Goal: Task Accomplishment & Management: Manage account settings

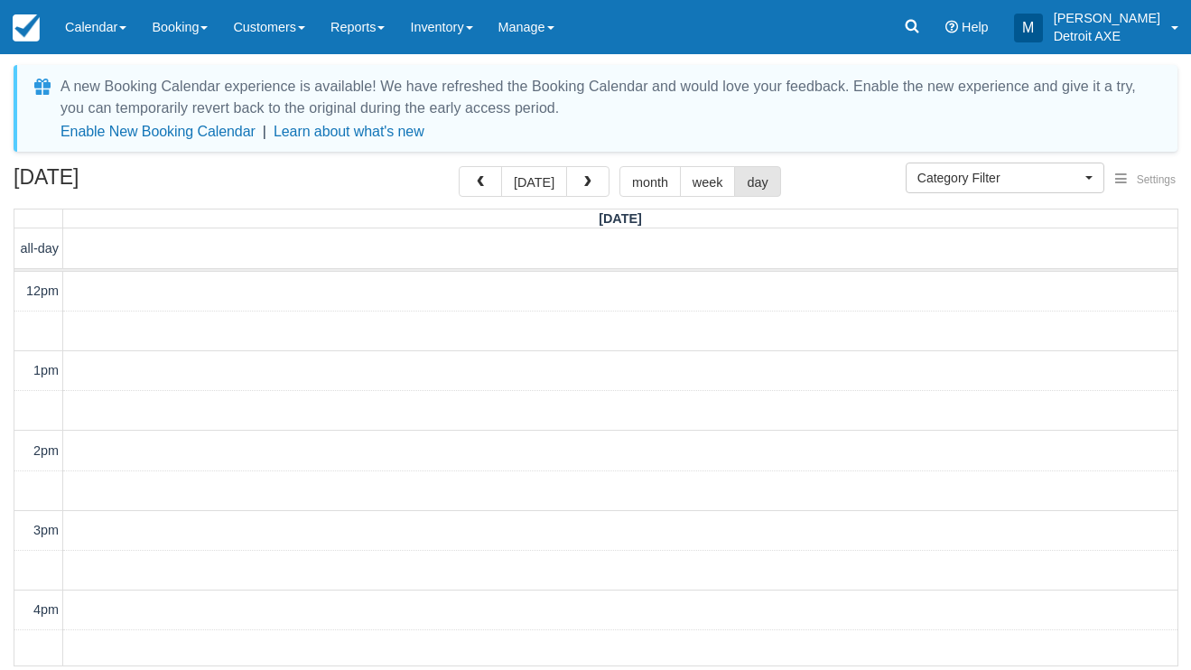
select select
click at [116, 23] on link "Calendar" at bounding box center [95, 27] width 87 height 54
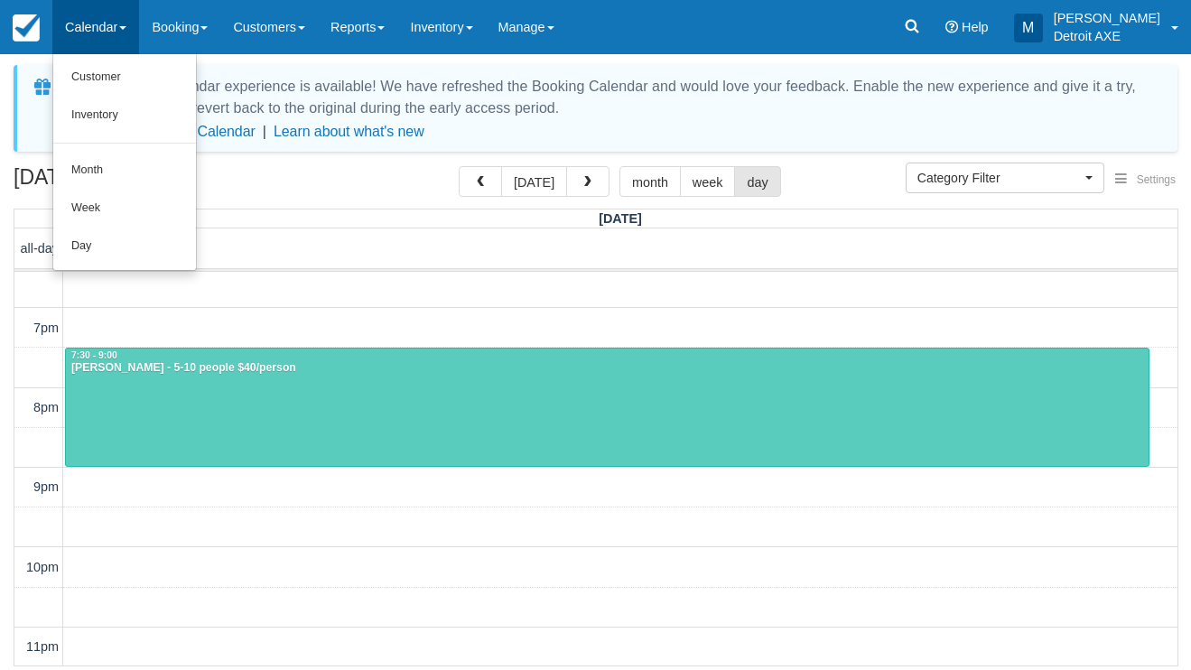
click at [126, 233] on link "Day" at bounding box center [124, 247] width 143 height 38
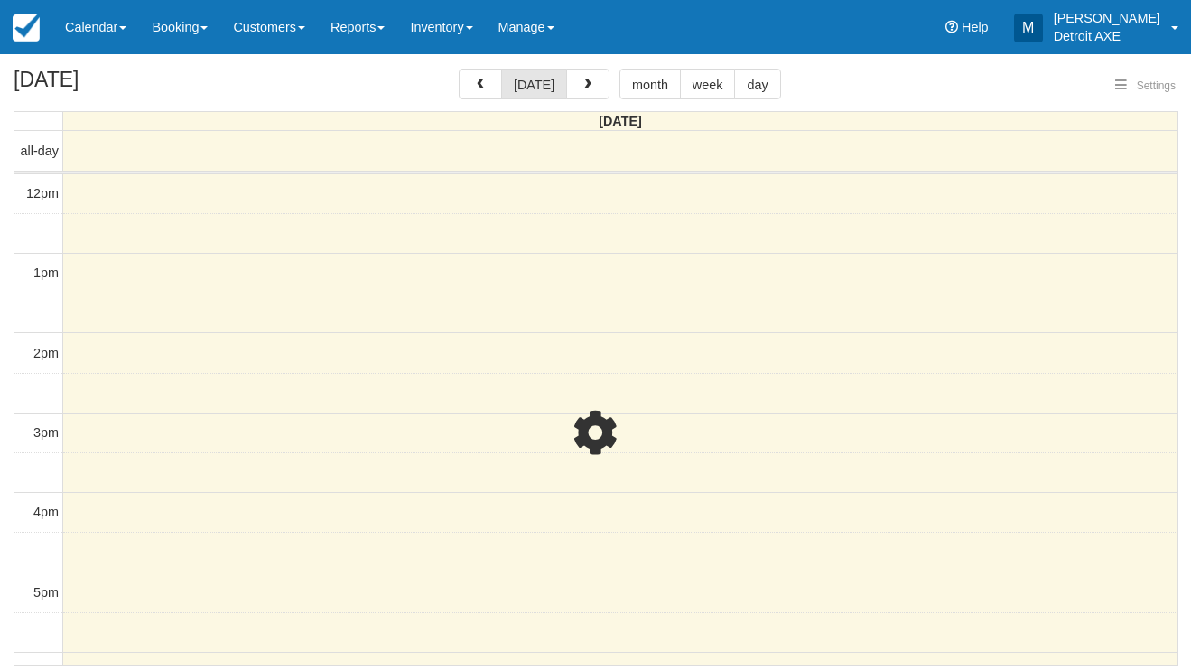
select select
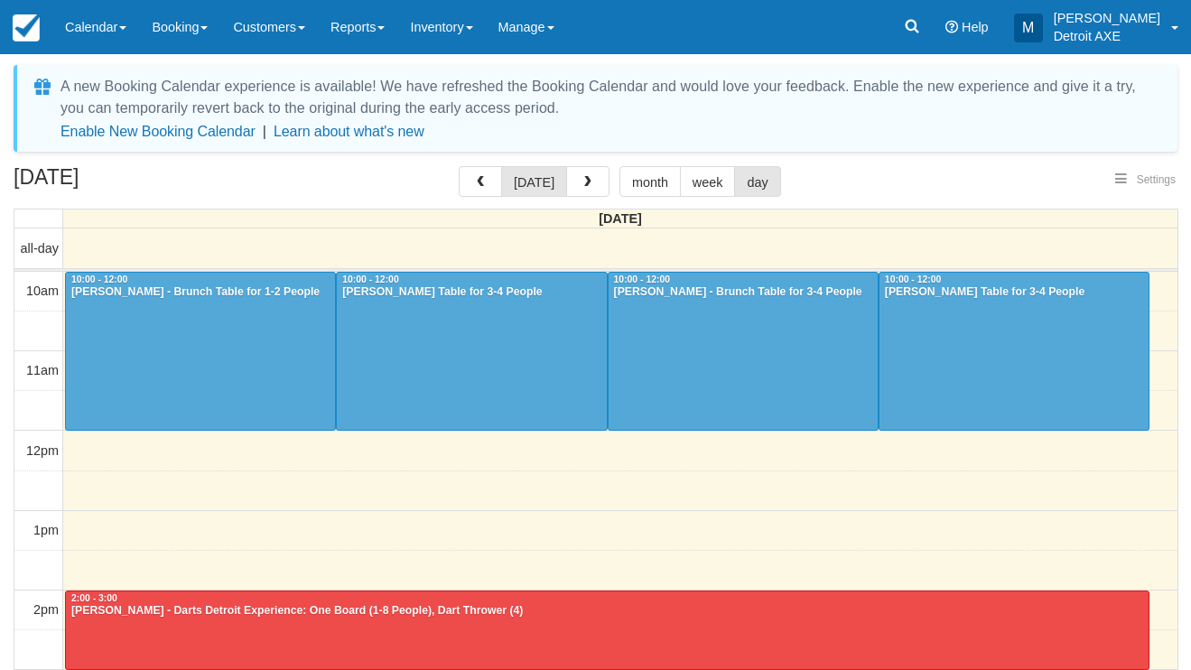
select select
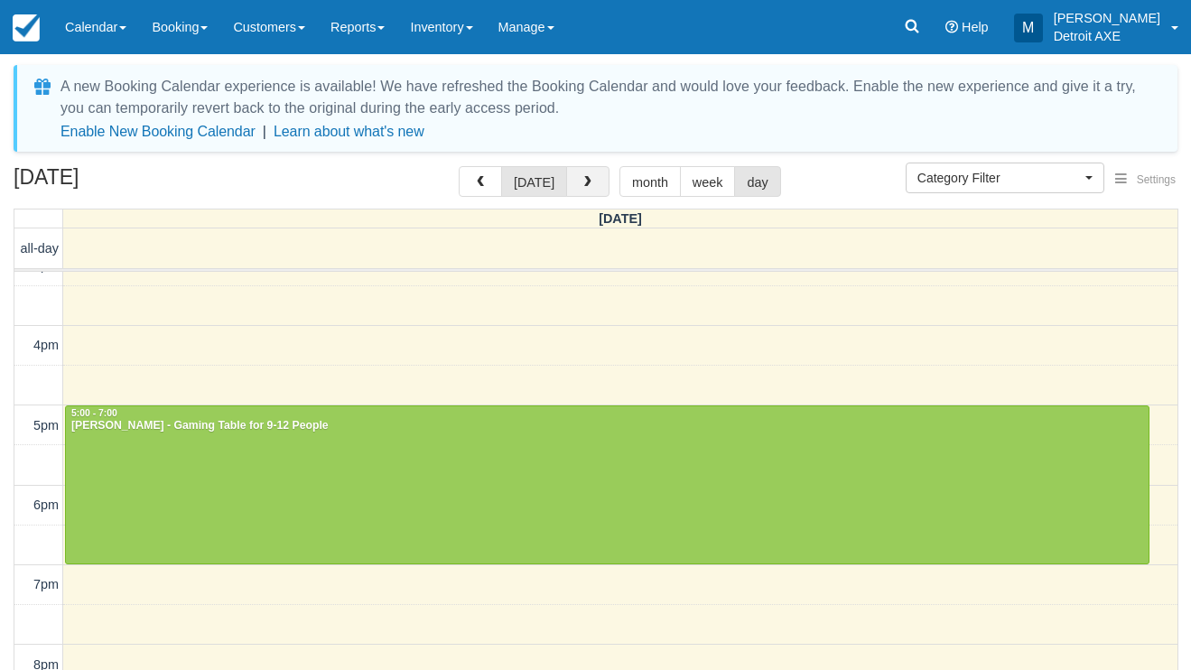
click at [585, 177] on span "button" at bounding box center [588, 182] width 13 height 13
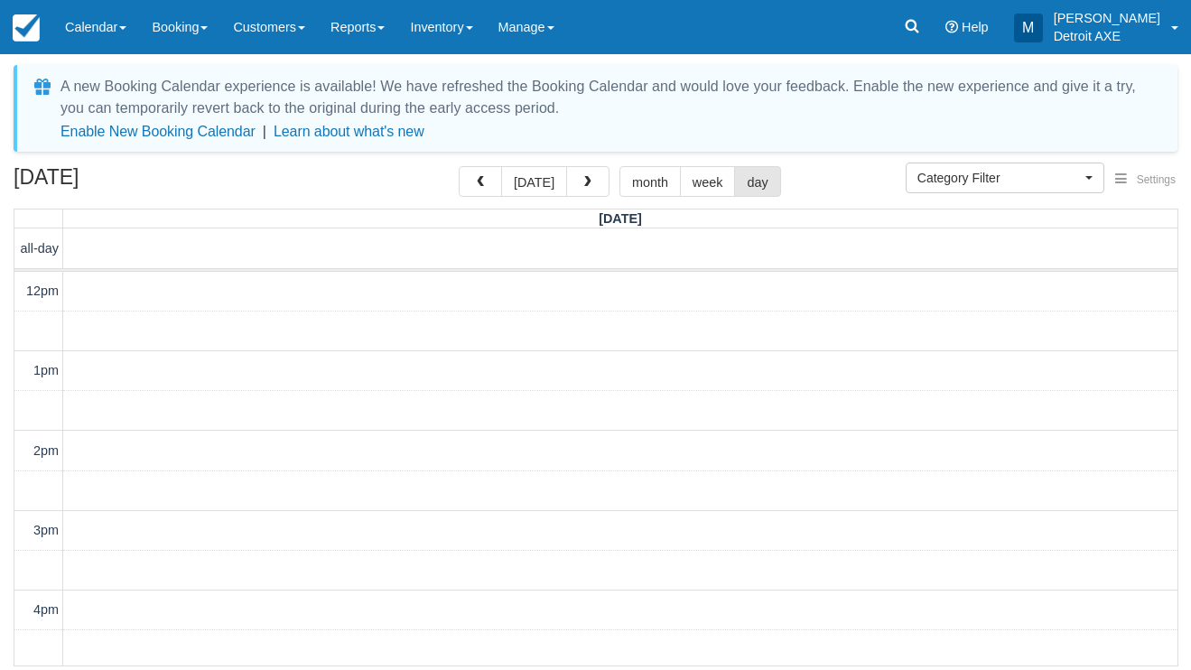
scroll to position [522, 0]
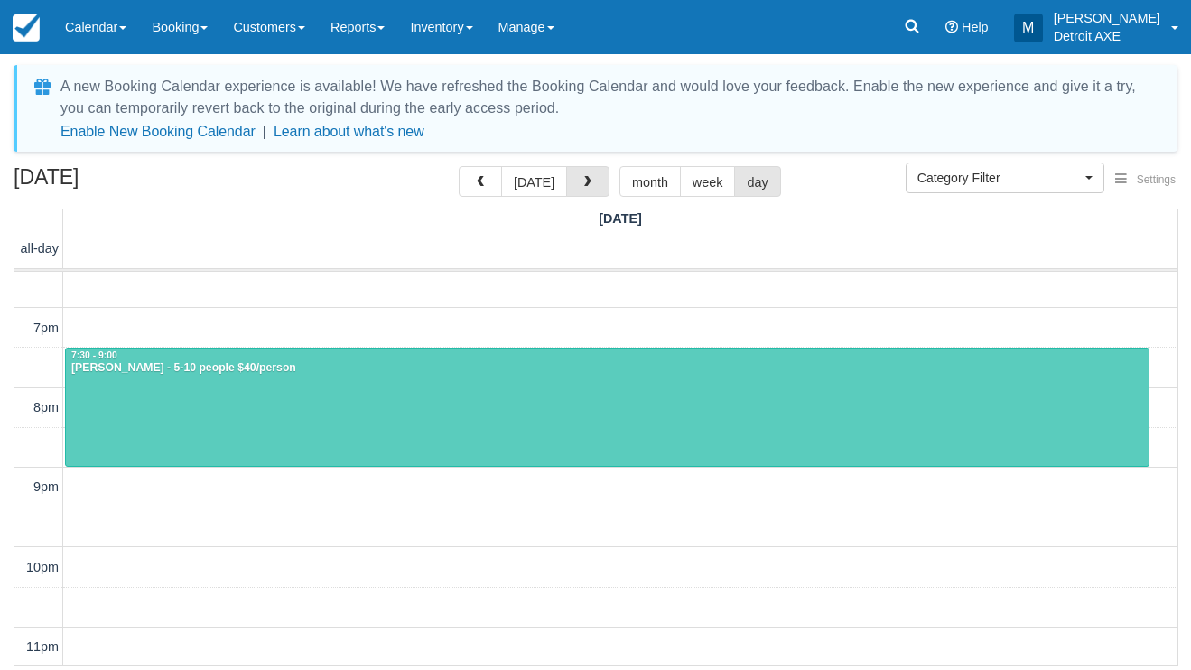
click at [585, 177] on span "button" at bounding box center [588, 182] width 13 height 13
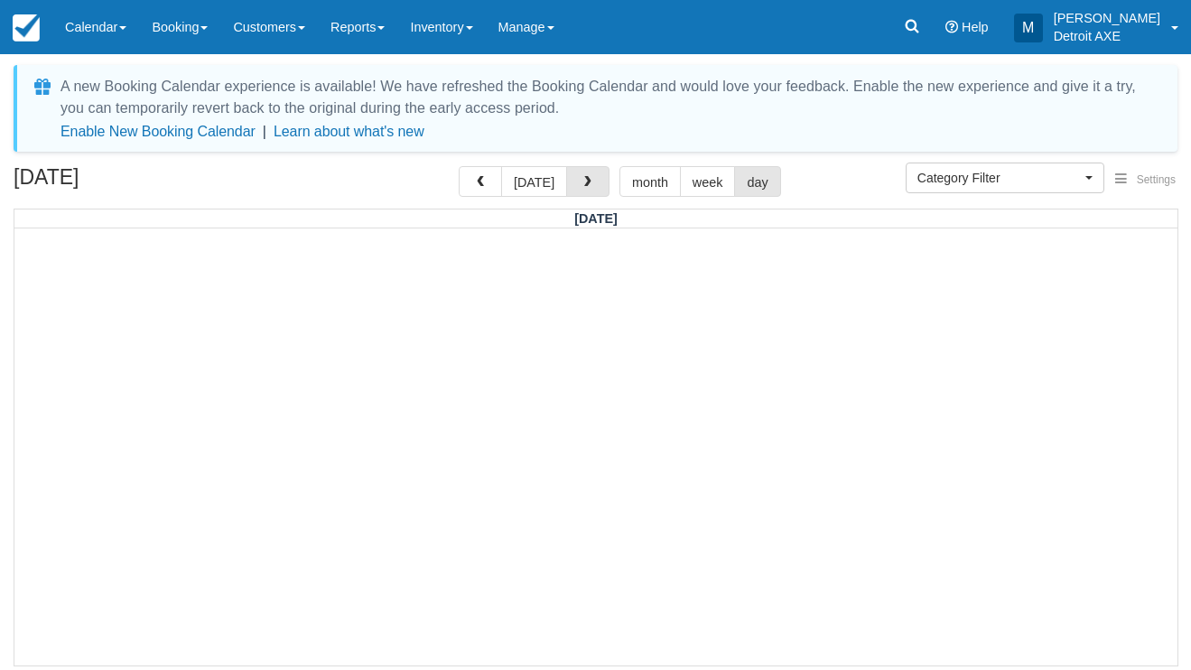
click at [585, 177] on span "button" at bounding box center [588, 182] width 13 height 13
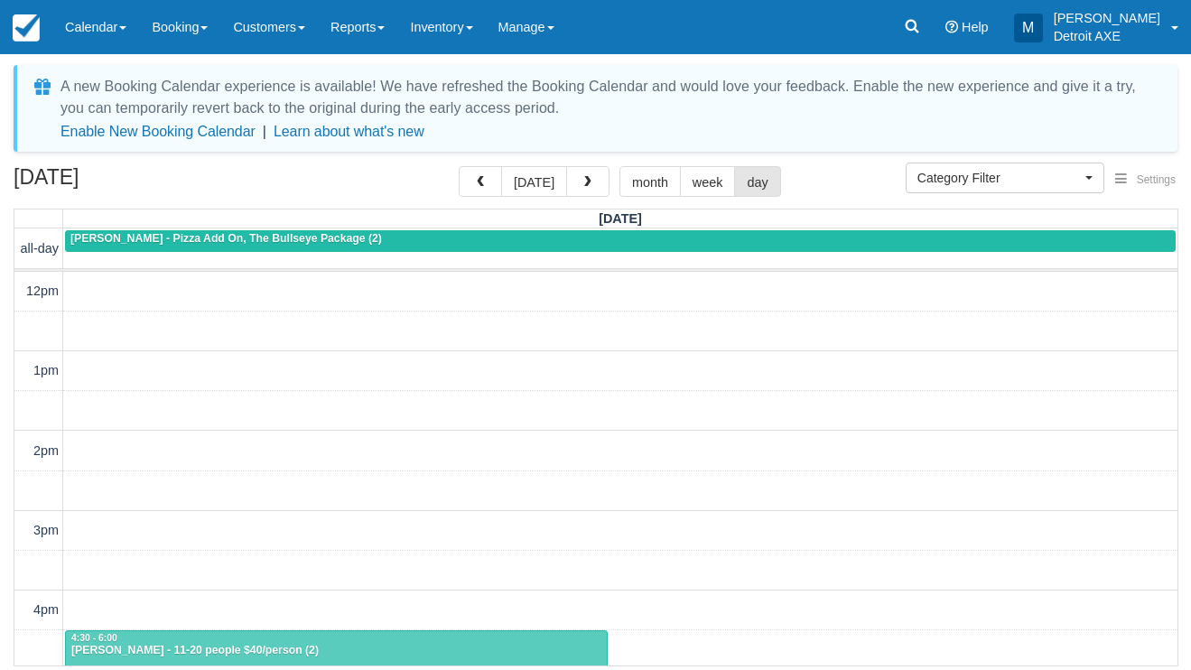
scroll to position [522, 0]
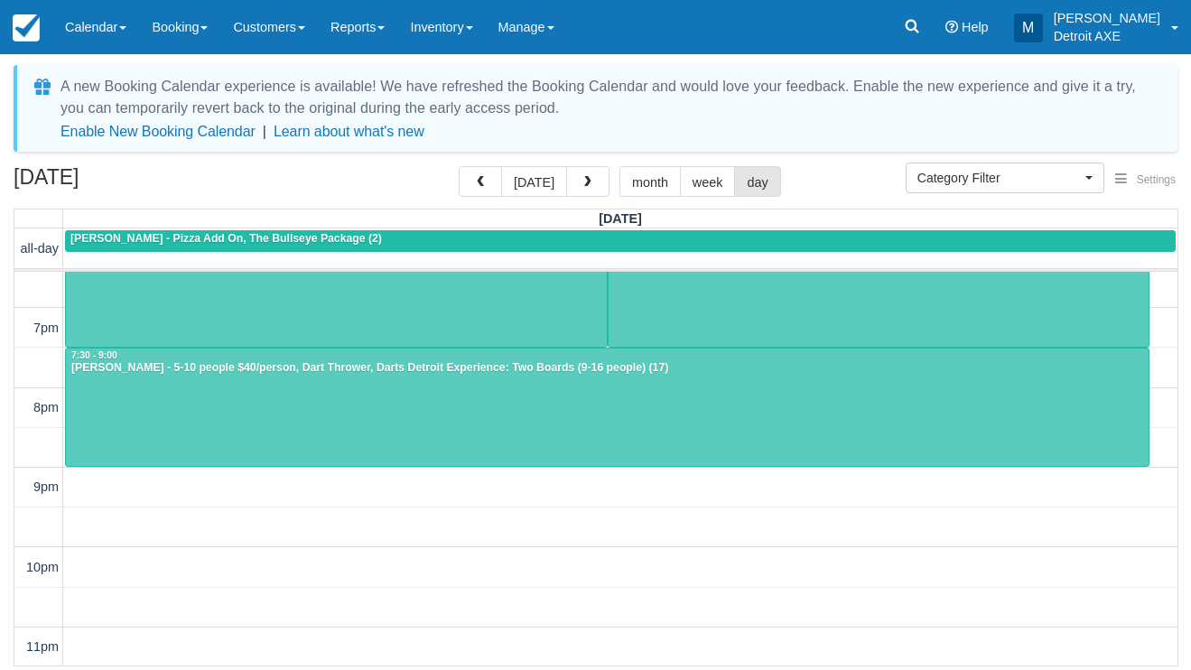
click at [585, 177] on span "button" at bounding box center [588, 182] width 13 height 13
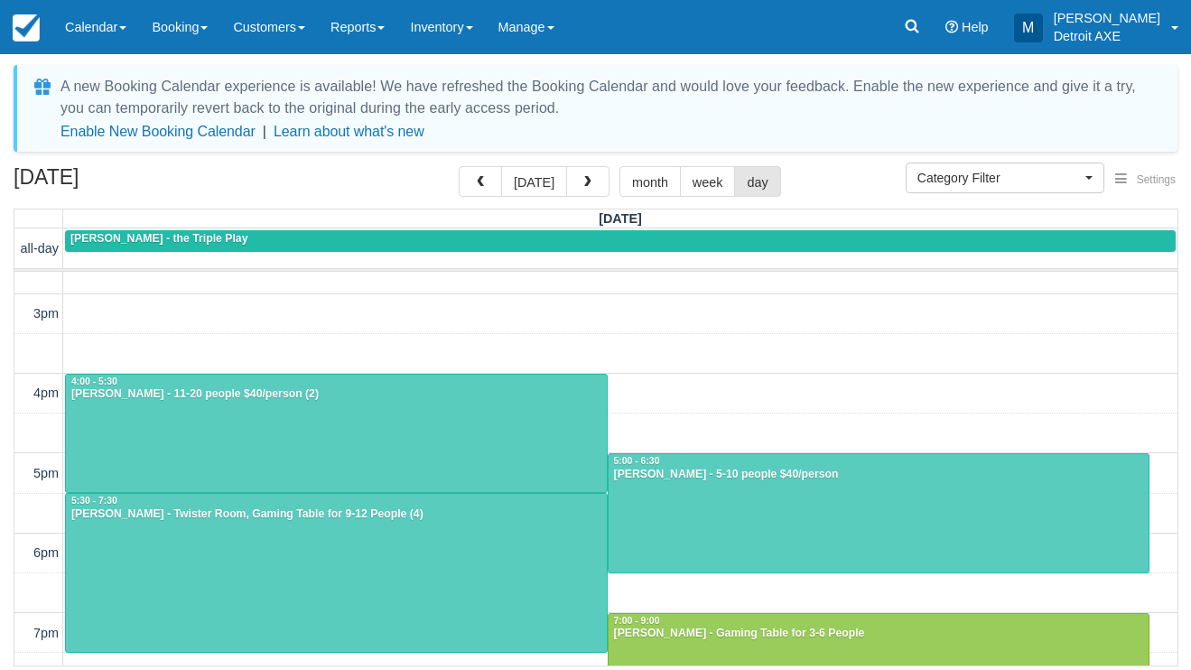
scroll to position [214, 0]
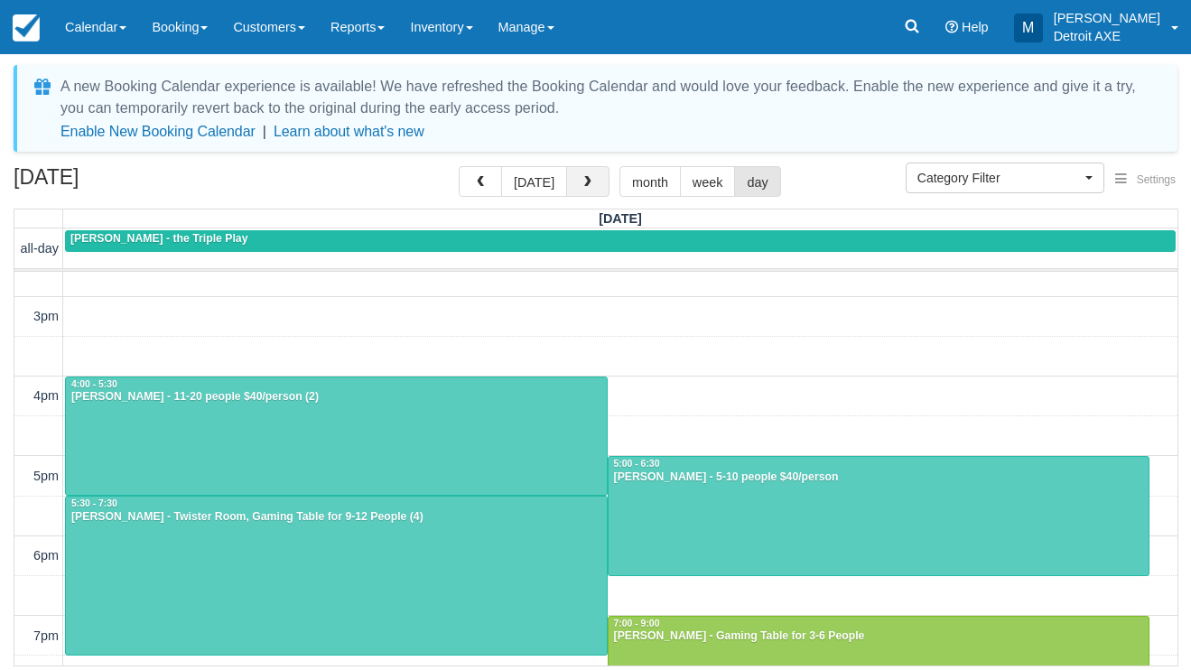
click at [585, 174] on button "button" at bounding box center [587, 181] width 43 height 31
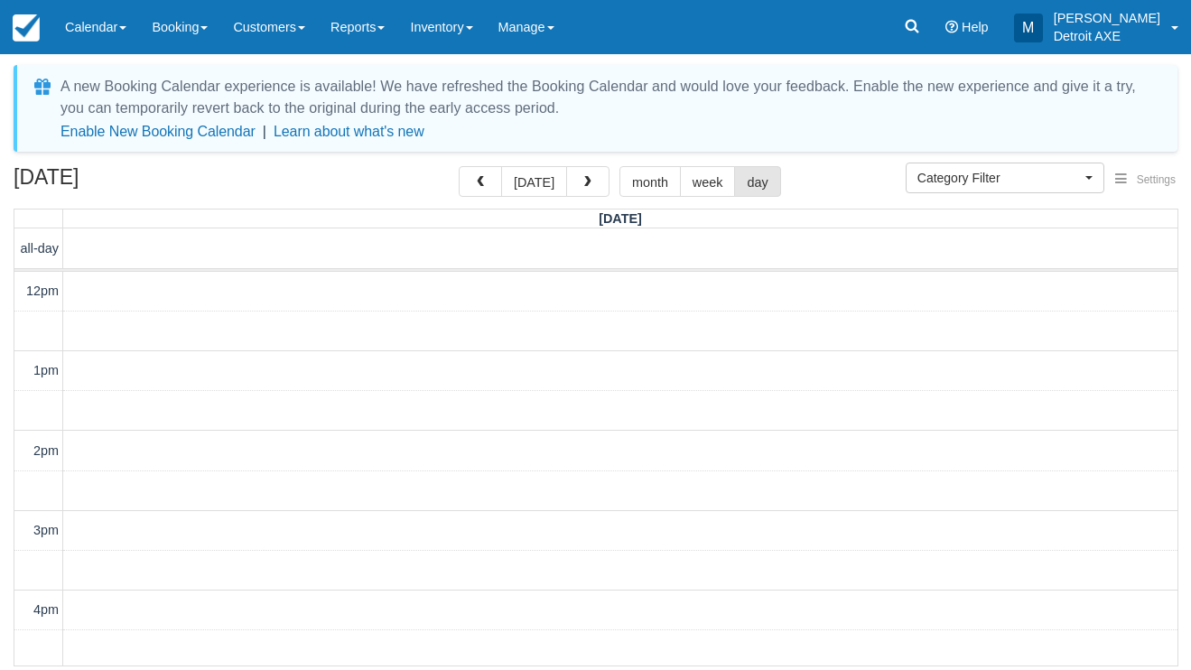
scroll to position [522, 0]
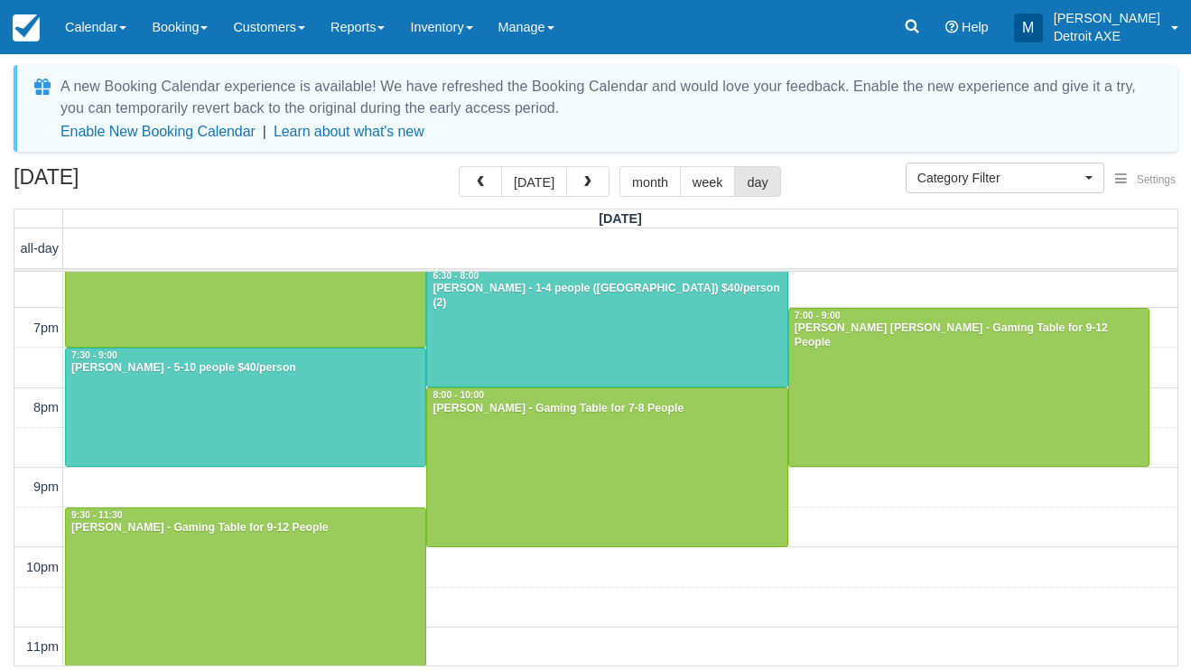
click at [518, 334] on div at bounding box center [606, 328] width 359 height 118
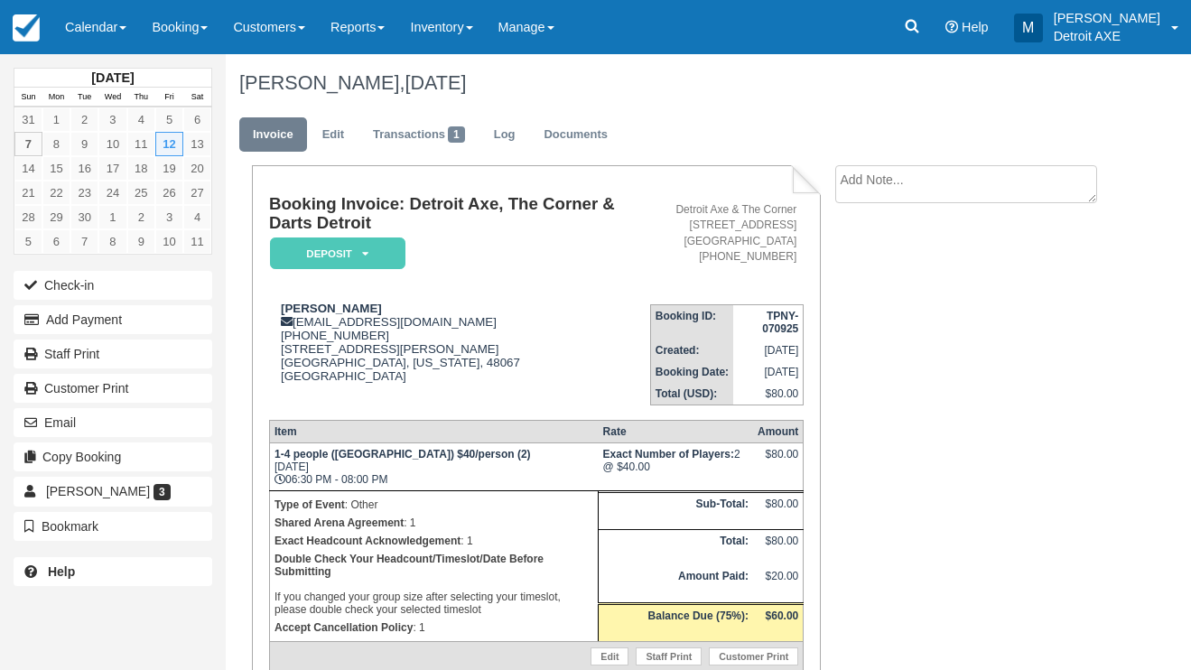
click at [351, 246] on em "Deposit" at bounding box center [337, 254] width 135 height 32
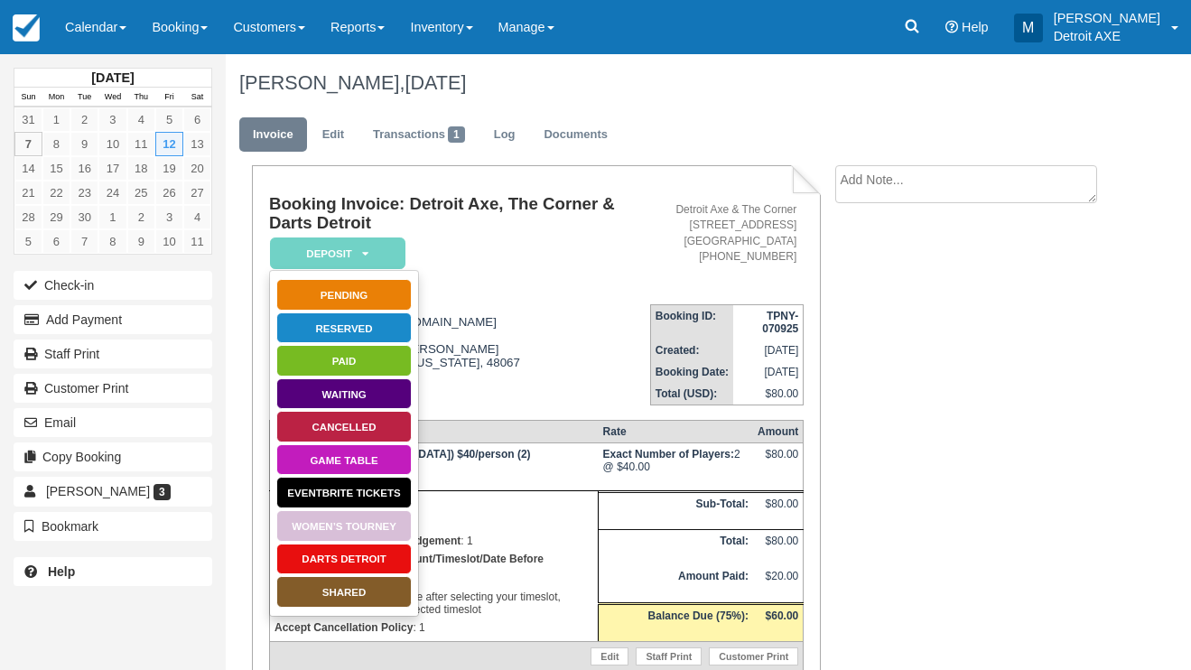
click at [361, 590] on link "SHARED" at bounding box center [343, 592] width 135 height 32
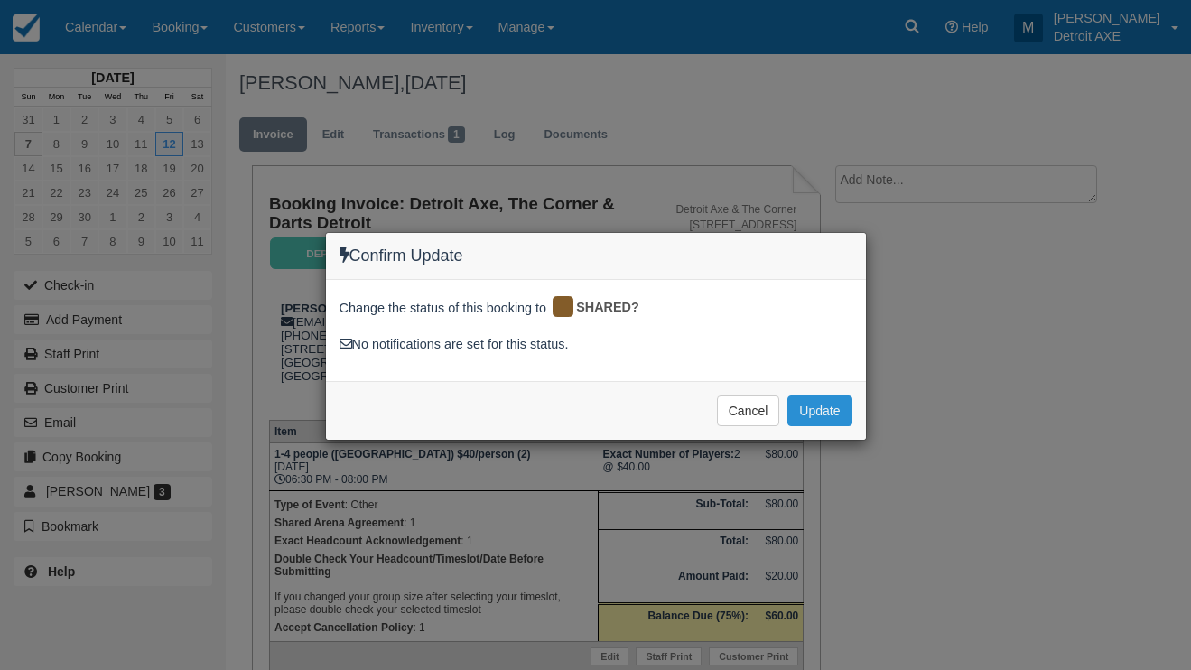
click at [817, 406] on button "Update" at bounding box center [820, 411] width 64 height 31
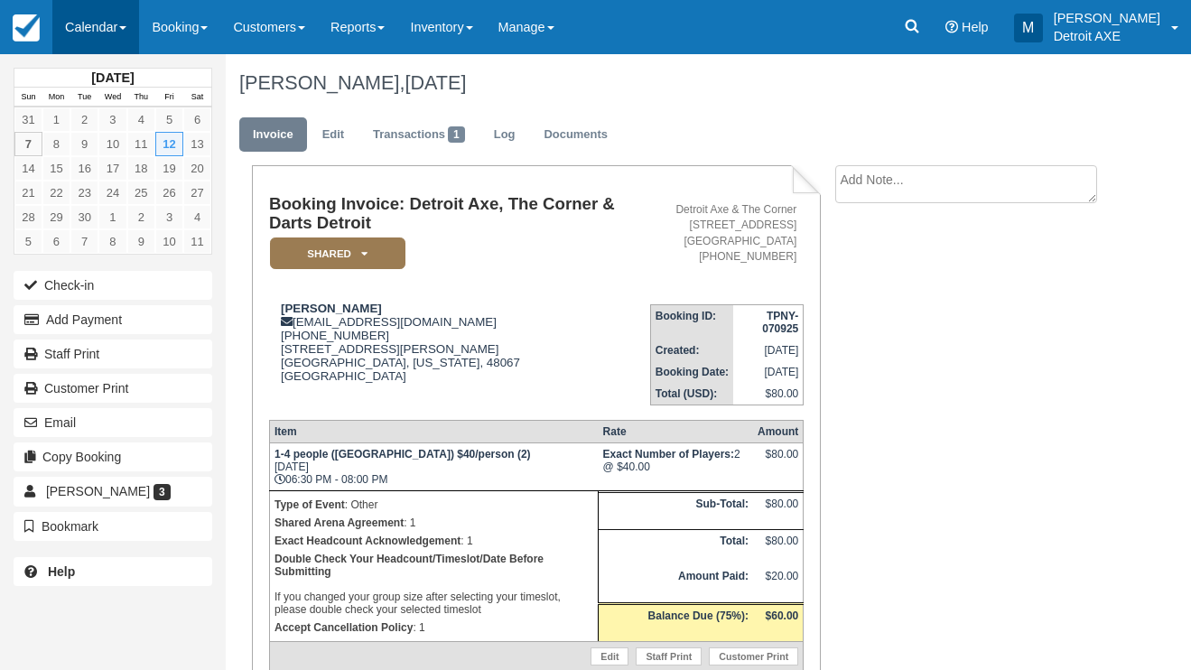
click at [82, 45] on link "Calendar" at bounding box center [95, 27] width 87 height 54
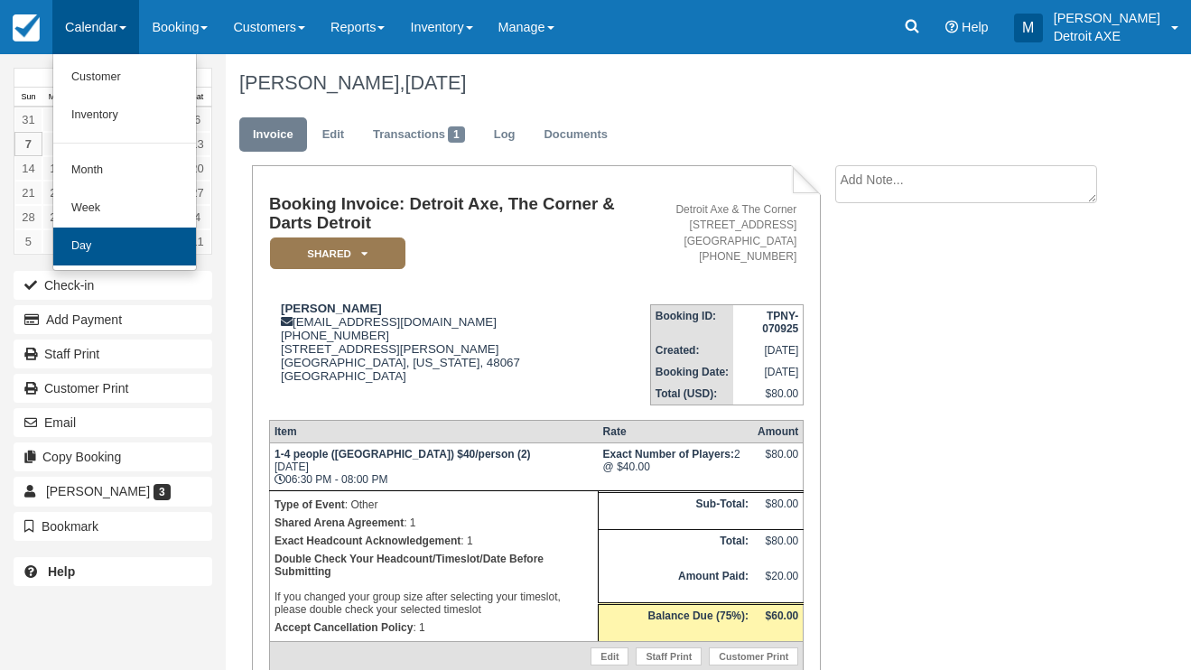
click at [107, 247] on link "Day" at bounding box center [124, 247] width 143 height 38
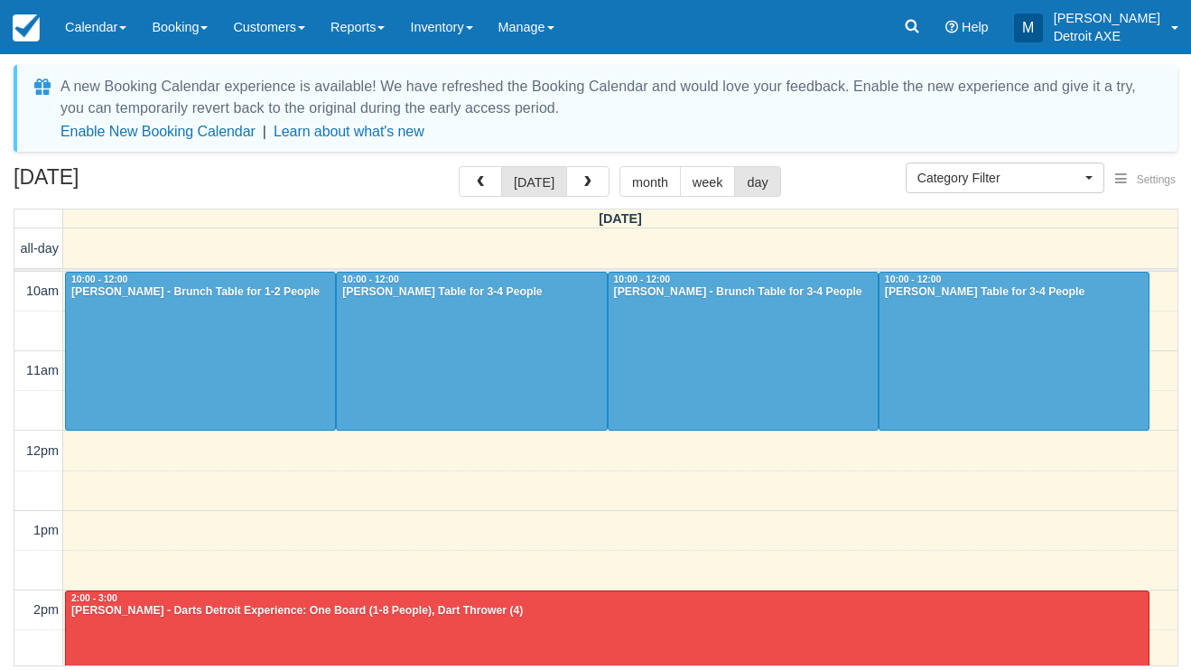
select select
